Goal: Navigation & Orientation: Find specific page/section

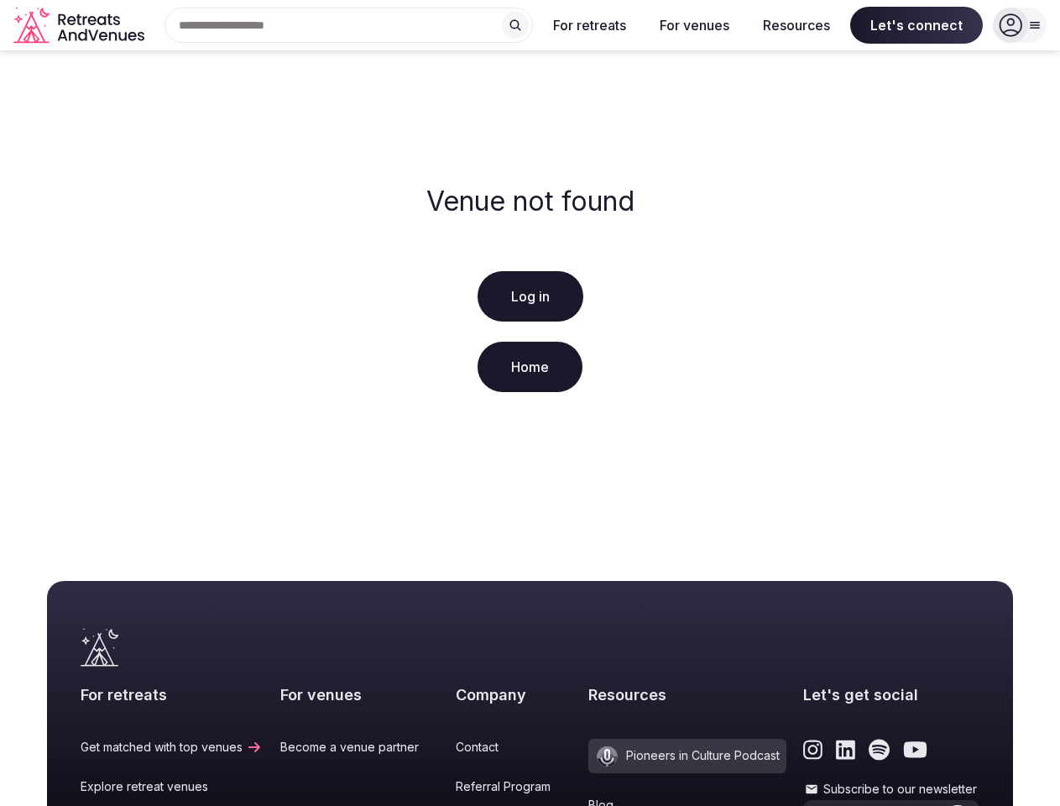
click at [529, 403] on div "Venue not found Log in Home" at bounding box center [530, 291] width 1060 height 483
click at [349, 25] on div "Search Popular Destinations [GEOGRAPHIC_DATA], [GEOGRAPHIC_DATA] [GEOGRAPHIC_DA…" at bounding box center [342, 25] width 382 height 35
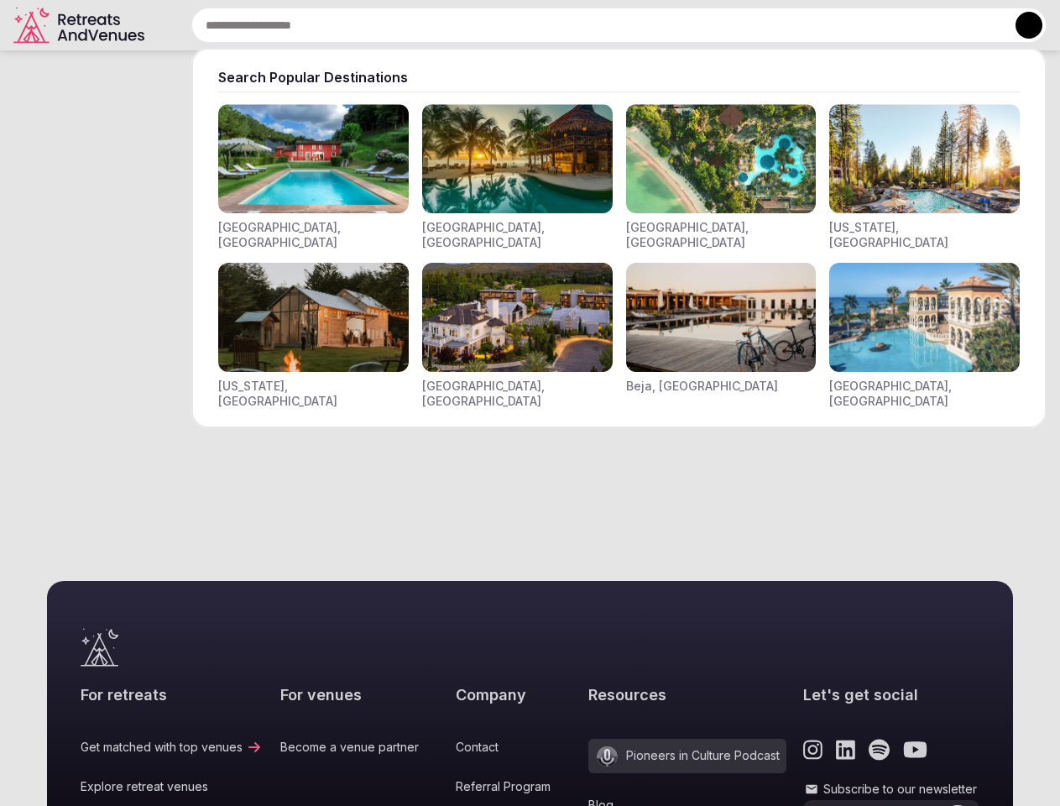
click at [515, 25] on input "text" at bounding box center [618, 25] width 855 height 35
click at [590, 25] on input "text" at bounding box center [618, 25] width 855 height 35
click at [694, 25] on input "text" at bounding box center [618, 25] width 855 height 35
click at [796, 25] on input "text" at bounding box center [618, 25] width 855 height 35
click at [916, 25] on input "text" at bounding box center [618, 25] width 855 height 35
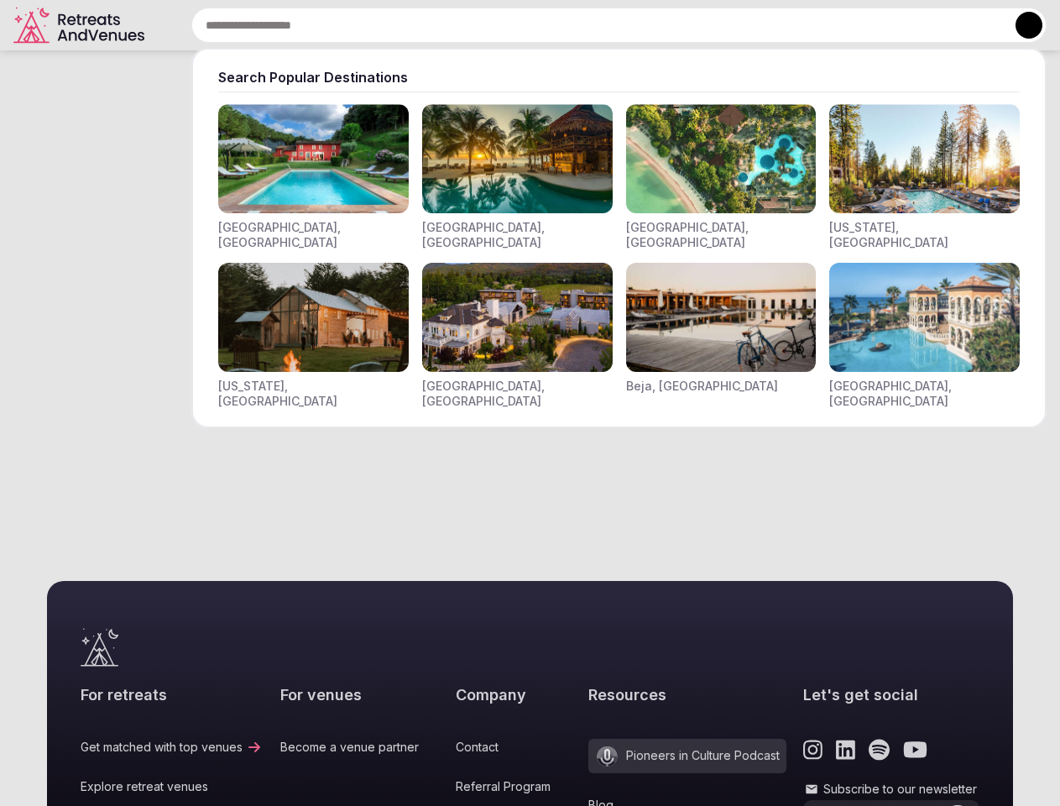
click at [1019, 25] on button at bounding box center [1028, 25] width 27 height 27
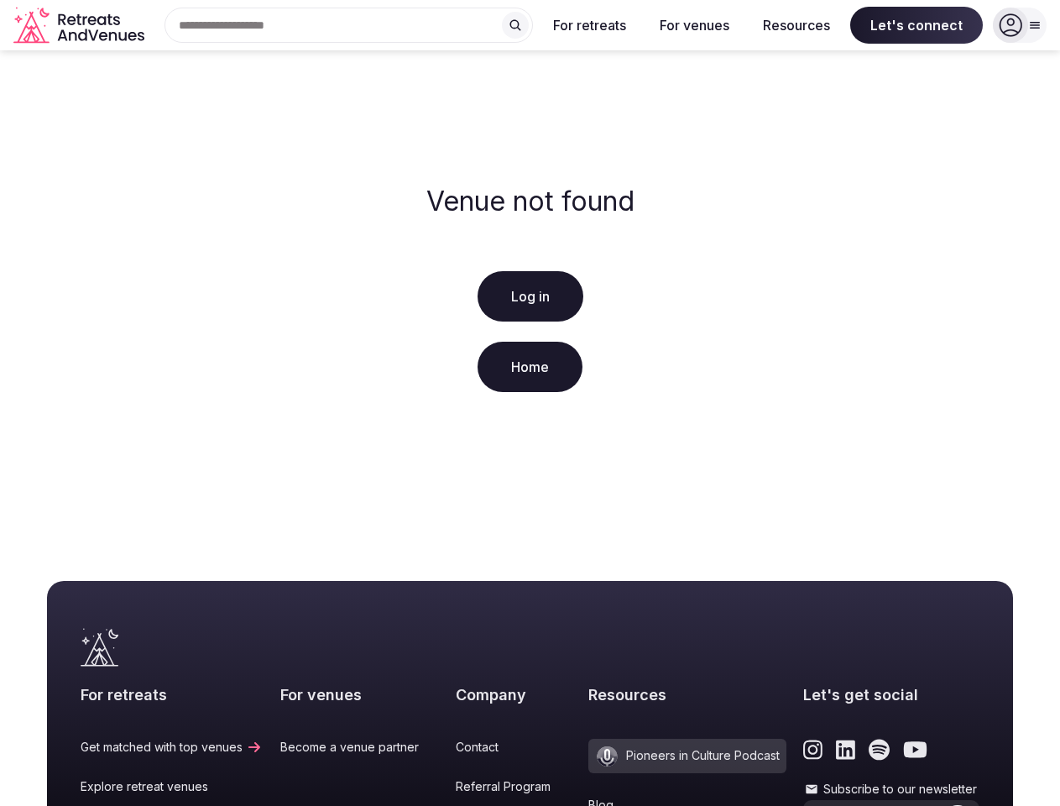
click at [952, 805] on icon "submit" at bounding box center [958, 821] width 13 height 11
